Goal: Transaction & Acquisition: Purchase product/service

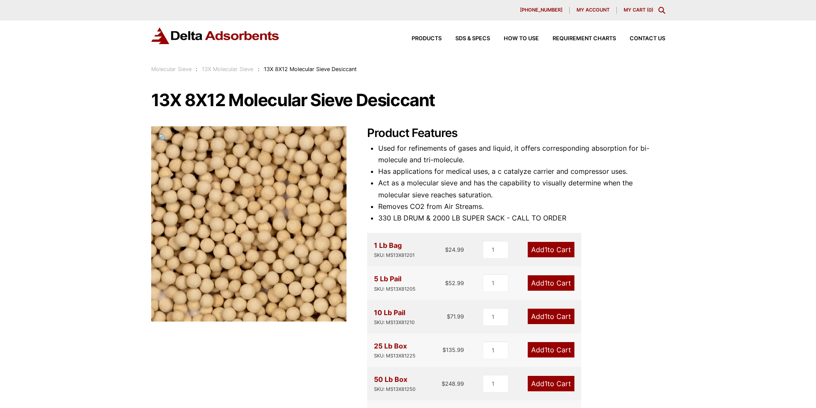
scroll to position [43, 0]
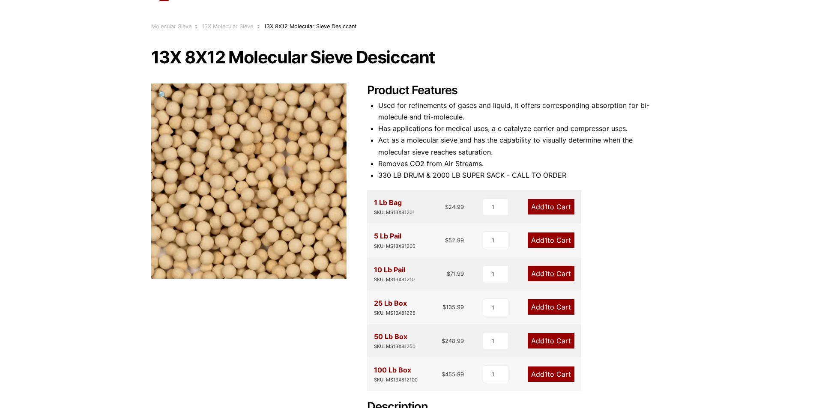
click at [386, 305] on div "25 Lb Box SKU: MS13X81225" at bounding box center [395, 308] width 42 height 20
click at [405, 309] on div "SKU: MS13X81225" at bounding box center [395, 313] width 42 height 8
click at [555, 307] on link "Add 1 to Cart" at bounding box center [551, 307] width 47 height 15
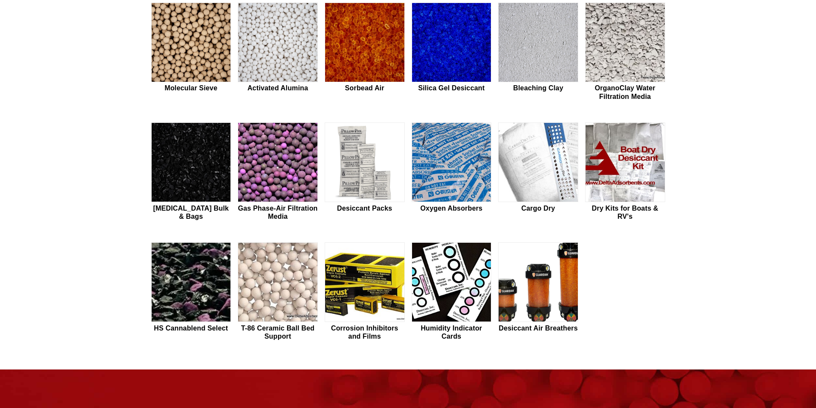
scroll to position [43, 0]
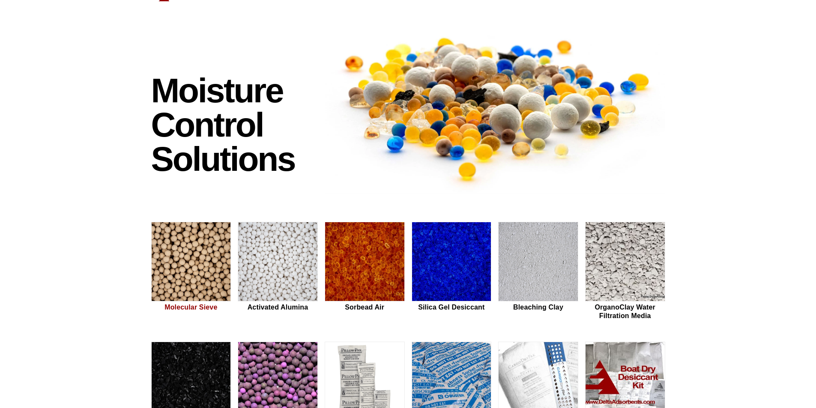
click at [186, 272] on img at bounding box center [191, 262] width 79 height 80
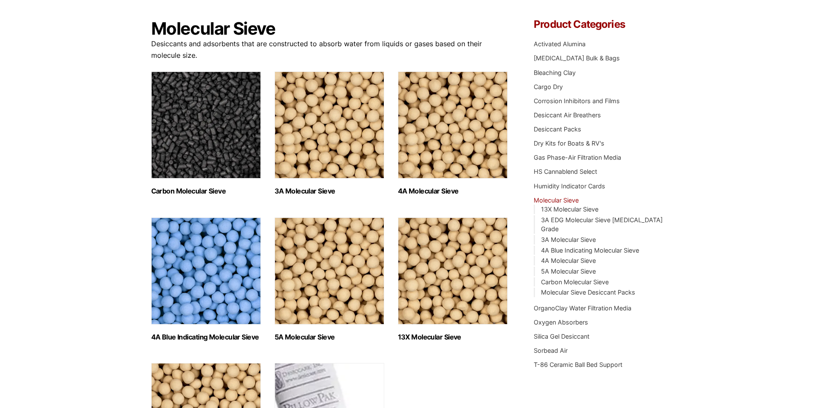
scroll to position [86, 0]
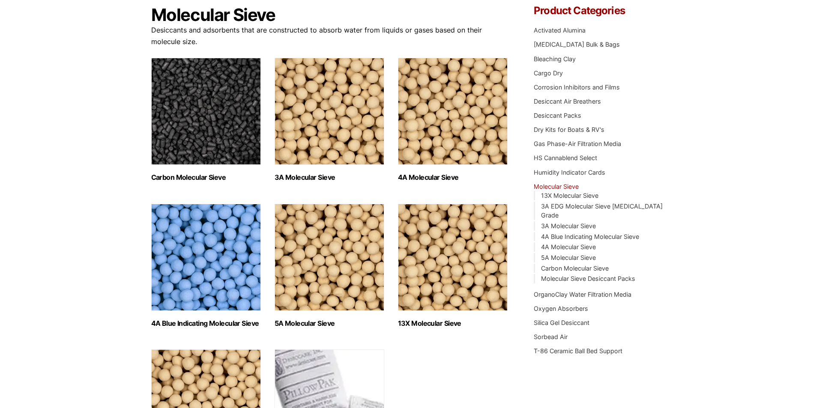
click at [485, 262] on img "Visit product category 13X Molecular Sieve" at bounding box center [453, 257] width 110 height 107
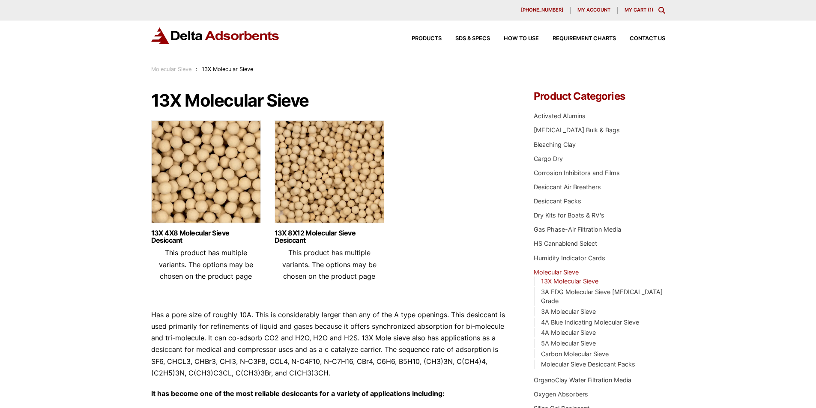
click at [345, 178] on img at bounding box center [330, 173] width 110 height 107
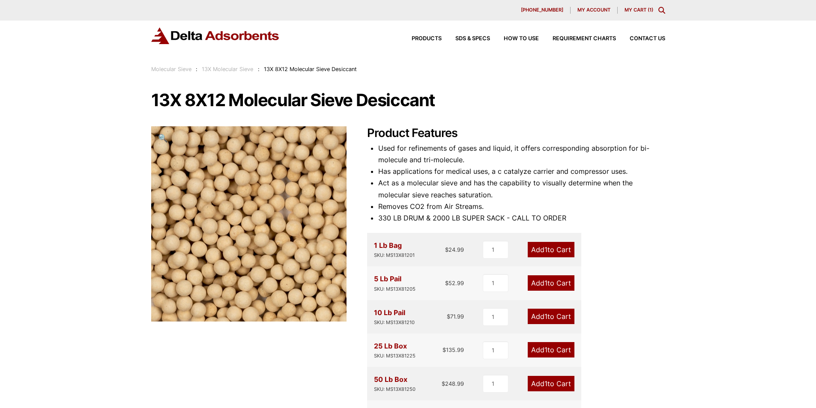
click at [293, 205] on img at bounding box center [245, 226] width 214 height 214
